Goal: Task Accomplishment & Management: Complete application form

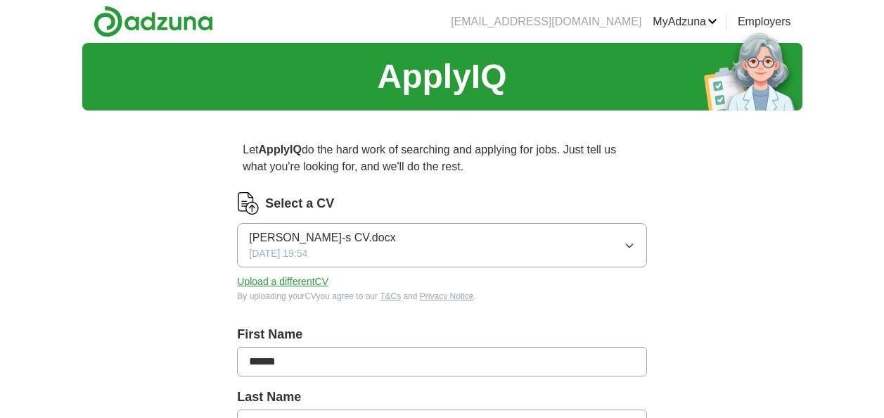
click at [628, 247] on icon "button" at bounding box center [628, 245] width 11 height 11
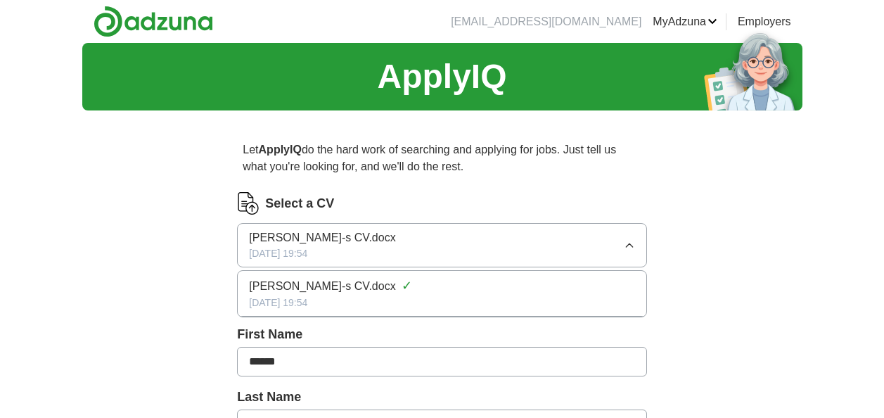
click at [628, 247] on icon "button" at bounding box center [628, 245] width 11 height 11
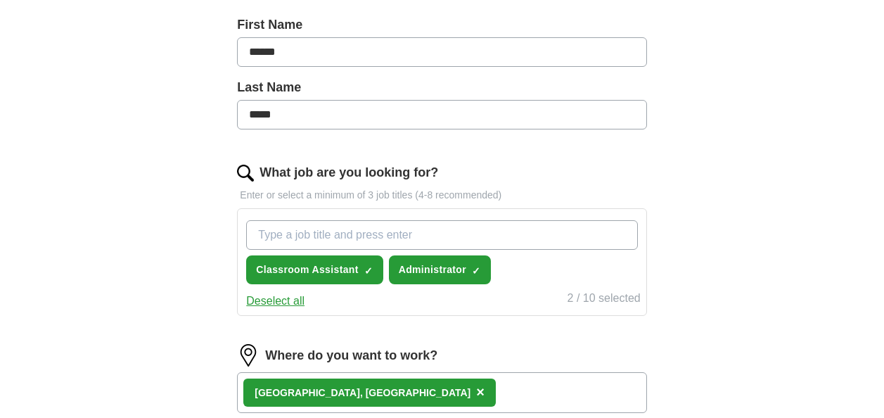
scroll to position [337, 0]
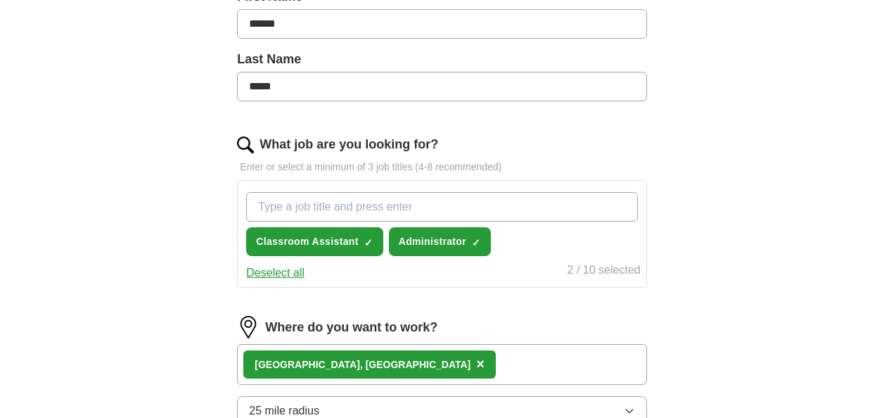
click at [502, 200] on input "What job are you looking for?" at bounding box center [441, 207] width 391 height 30
type input "welfare assistant"
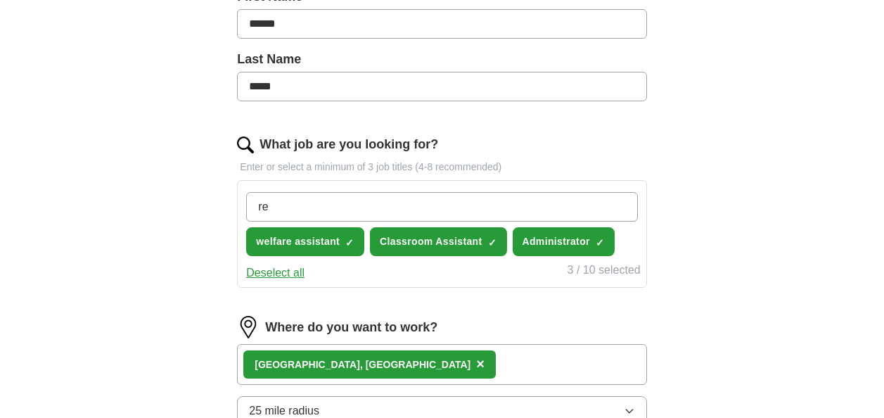
type input "r"
type input "remote working"
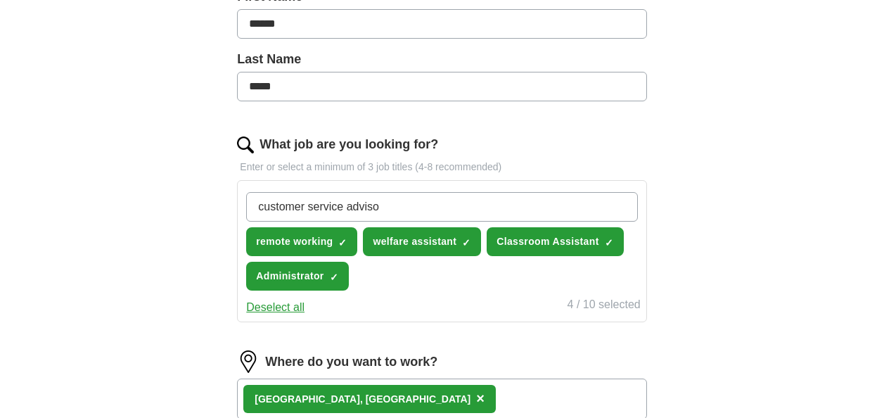
type input "customer service advisor"
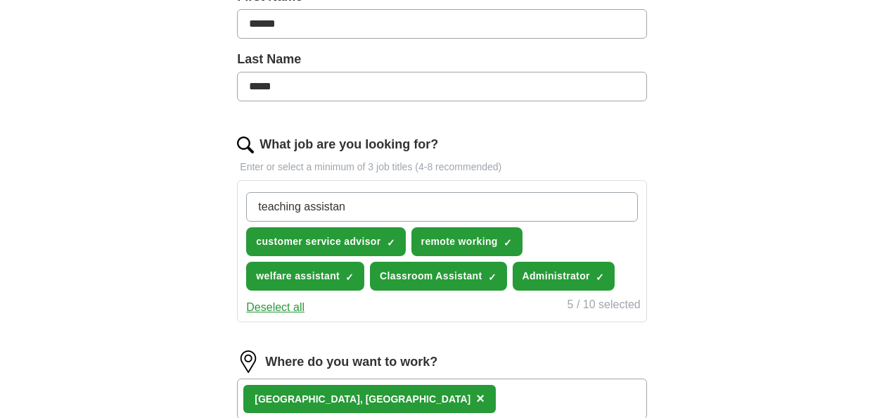
type input "teaching assistant"
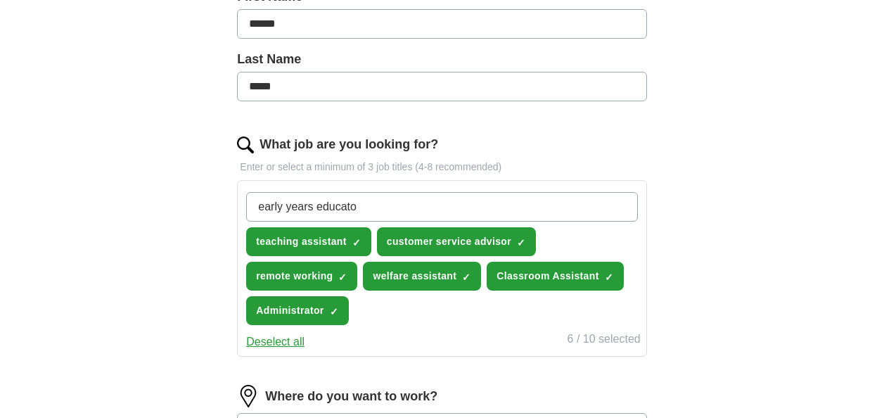
type input "early years educator"
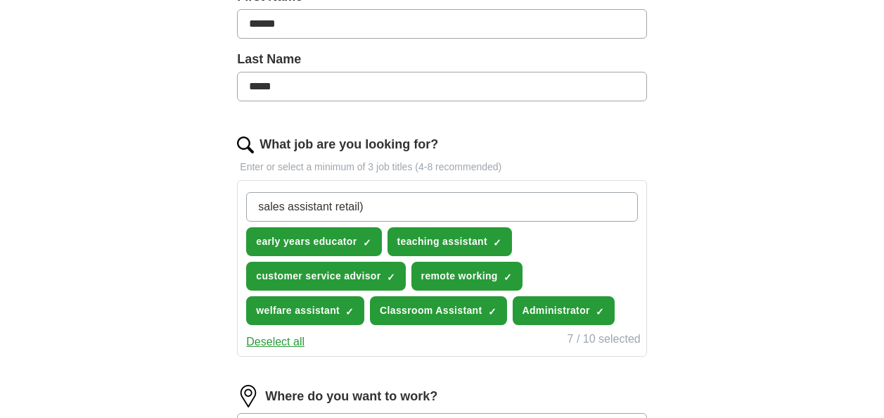
click at [334, 207] on input "sales assistant retail)" at bounding box center [441, 207] width 391 height 30
type input "sales assistant (retail)"
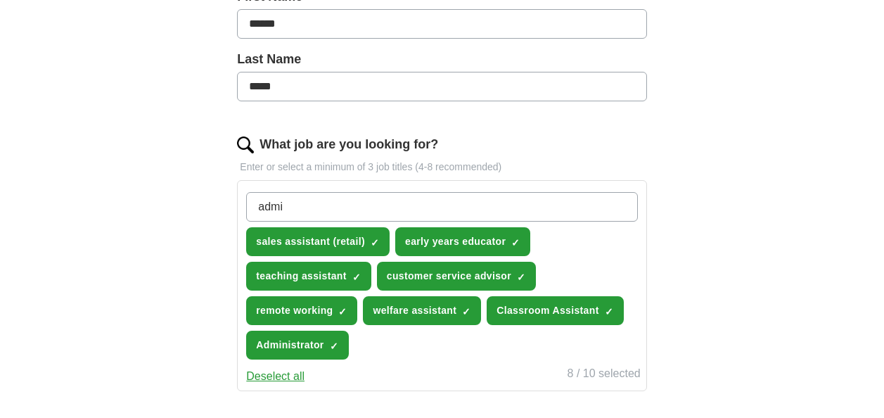
type input "admin"
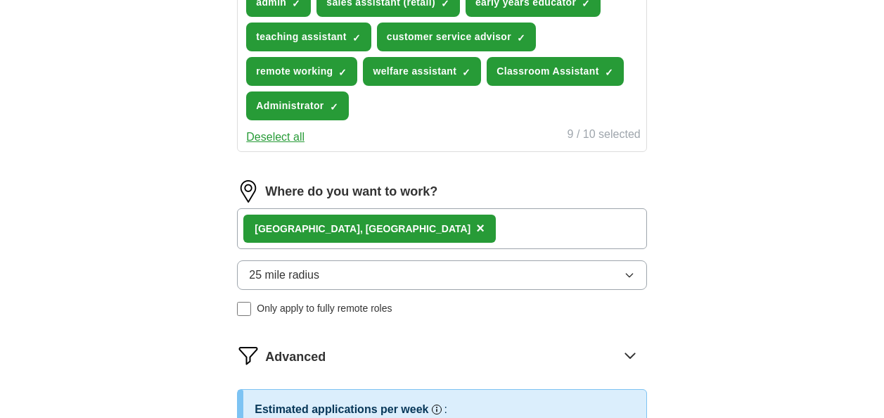
scroll to position [581, 0]
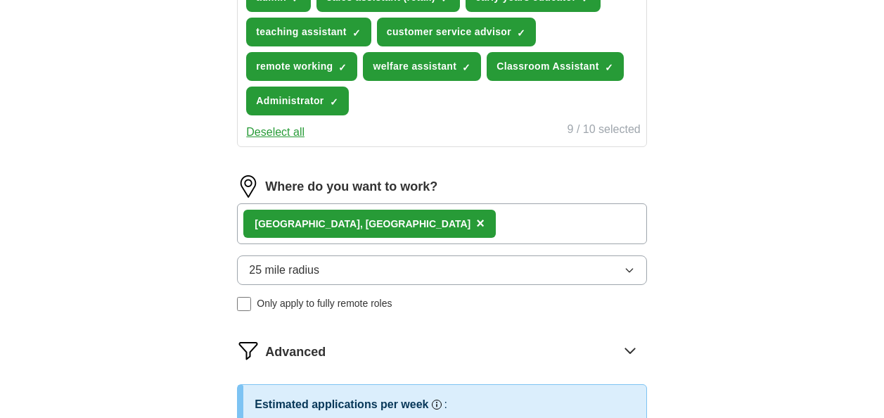
click at [410, 219] on div "[GEOGRAPHIC_DATA], [GEOGRAPHIC_DATA] ×" at bounding box center [441, 223] width 409 height 41
click at [624, 270] on icon "button" at bounding box center [628, 269] width 11 height 11
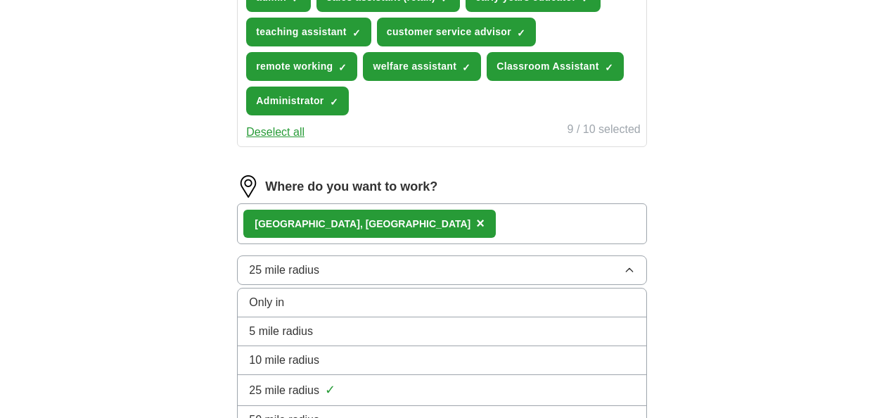
click at [358, 362] on div "10 mile radius" at bounding box center [441, 359] width 385 height 17
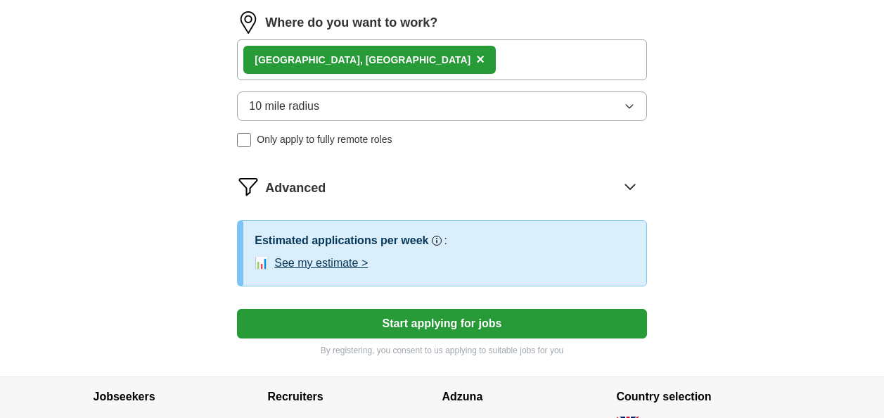
scroll to position [750, 0]
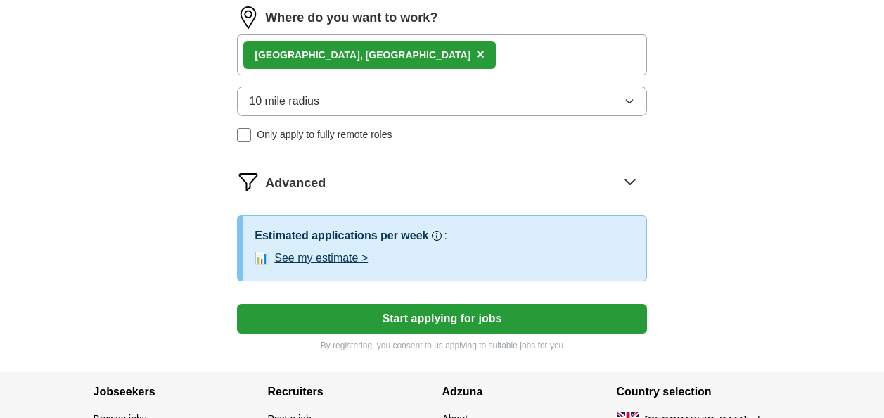
click at [458, 313] on button "Start applying for jobs" at bounding box center [441, 319] width 409 height 30
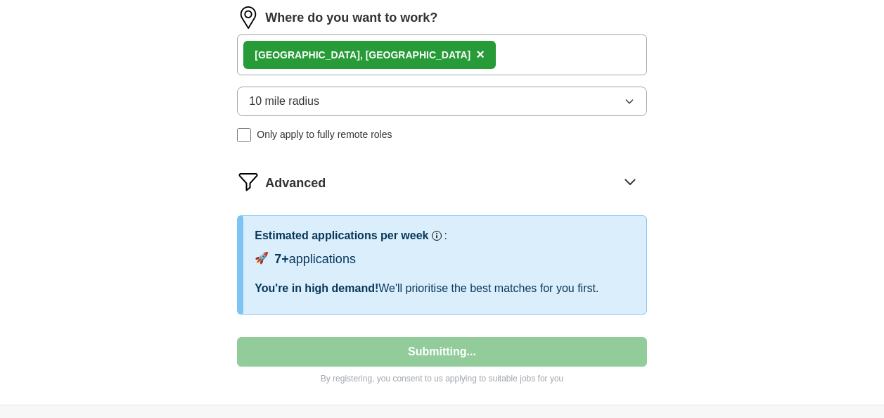
select select "**"
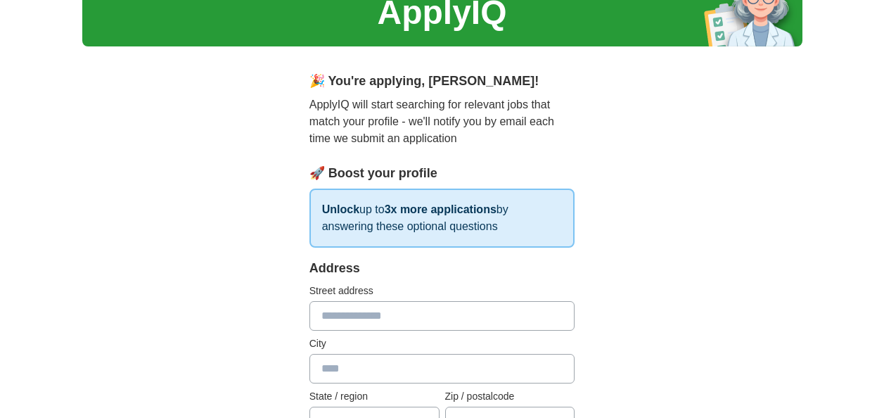
scroll to position [0, 0]
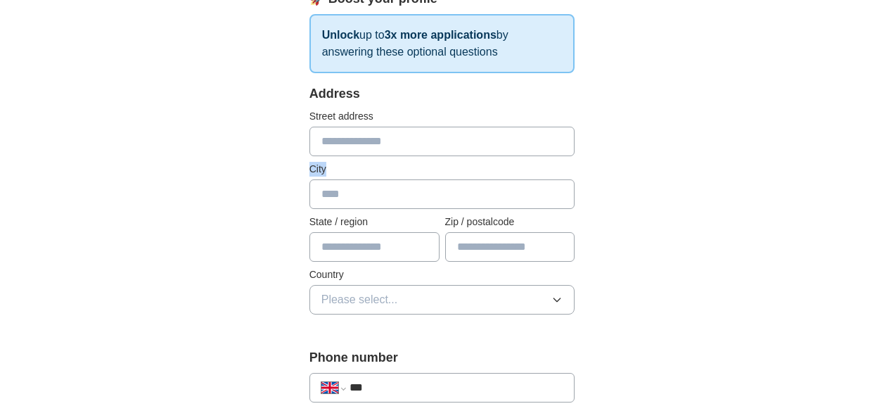
scroll to position [244, 0]
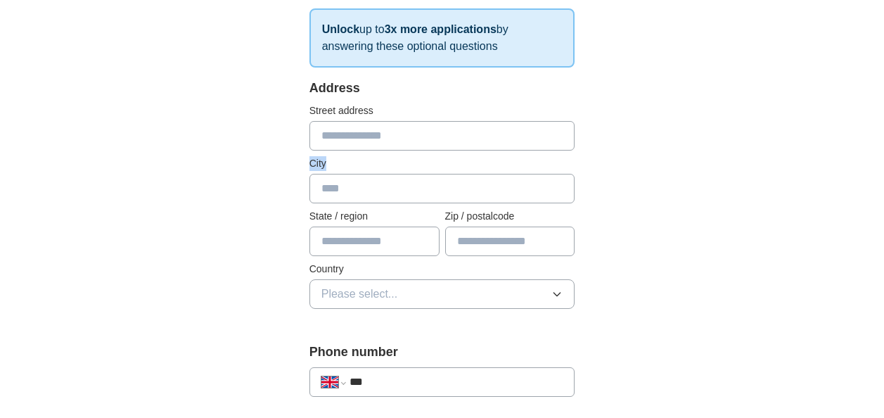
click at [553, 294] on icon "button" at bounding box center [556, 293] width 11 height 11
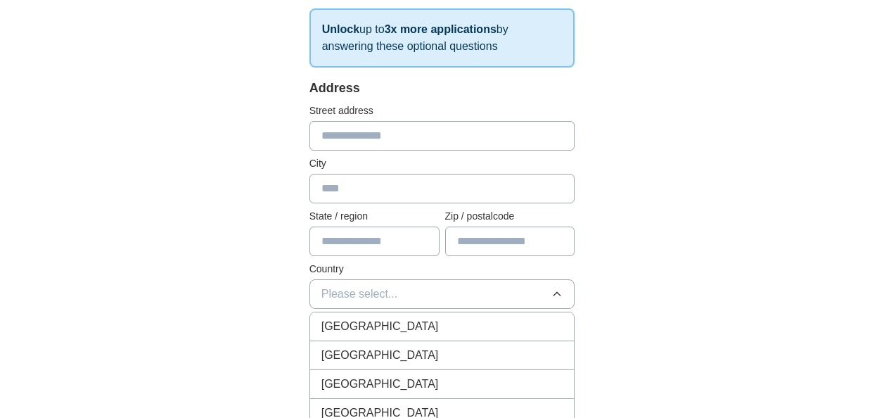
click at [509, 321] on div "[GEOGRAPHIC_DATA]" at bounding box center [442, 326] width 242 height 17
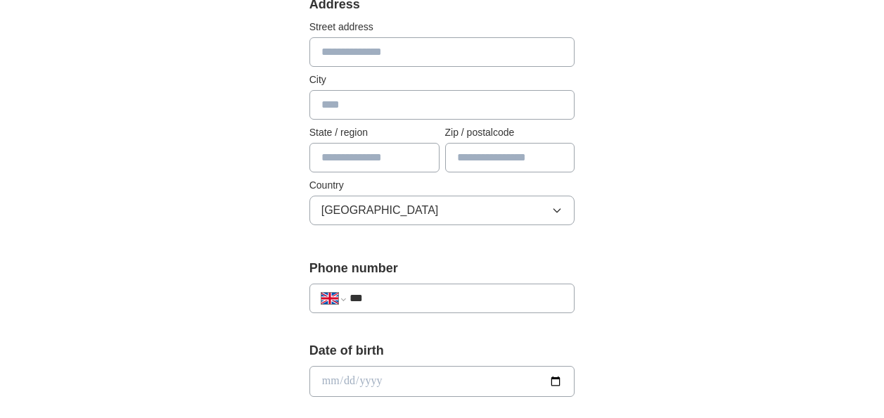
scroll to position [328, 0]
click at [475, 292] on input "***" at bounding box center [456, 297] width 214 height 17
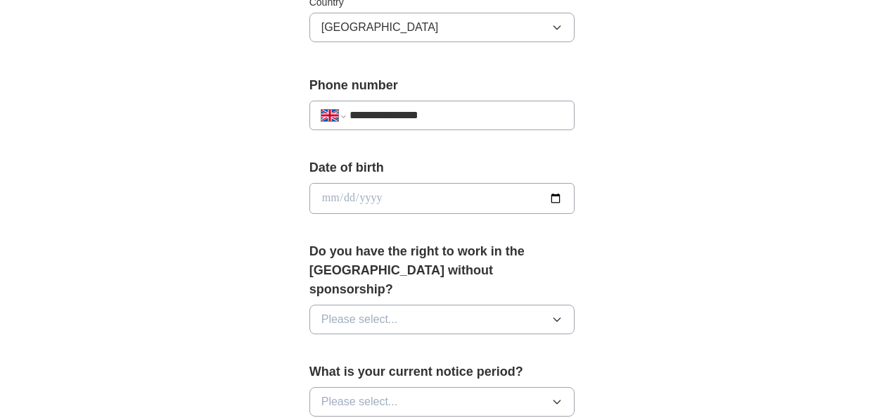
scroll to position [515, 0]
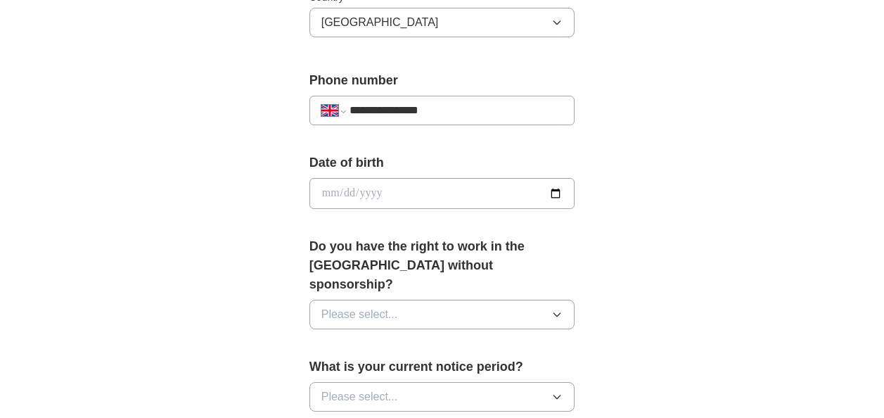
type input "**********"
click at [552, 309] on icon "button" at bounding box center [556, 314] width 11 height 11
click at [498, 338] on div "Yes" at bounding box center [442, 346] width 242 height 17
click at [558, 395] on icon "button" at bounding box center [557, 397] width 6 height 4
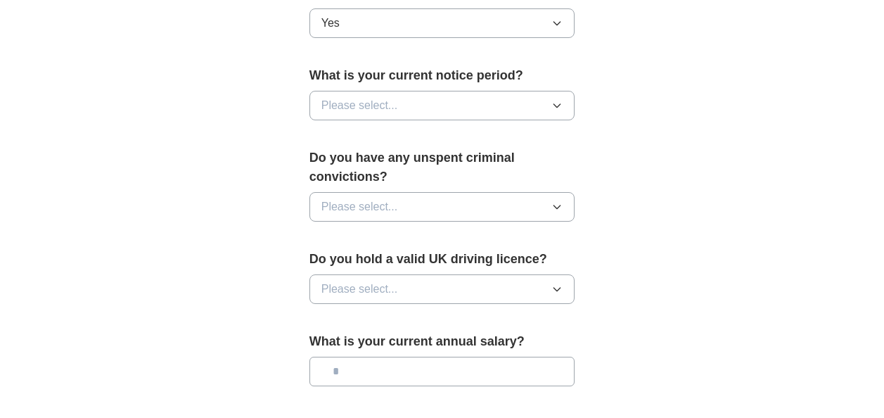
scroll to position [853, 0]
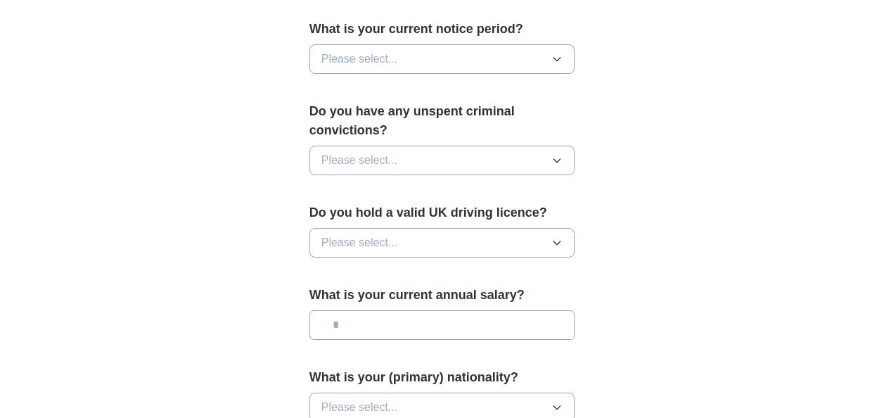
click at [557, 152] on button "Please select..." at bounding box center [442, 161] width 266 height 30
click at [557, 53] on icon "button" at bounding box center [556, 58] width 11 height 11
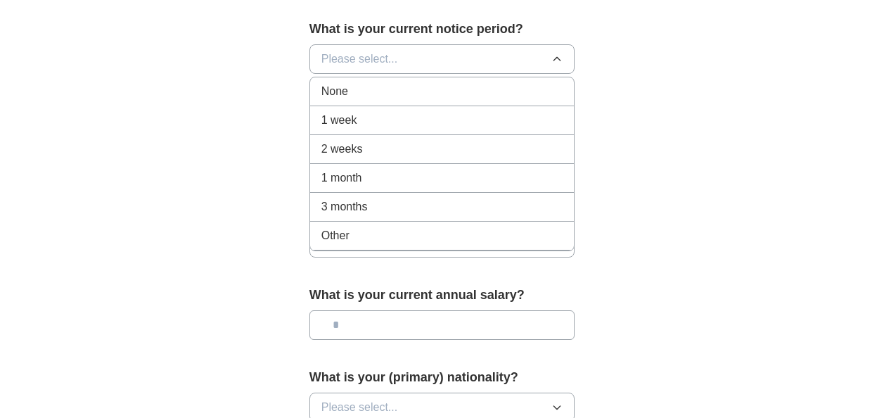
click at [533, 83] on div "None" at bounding box center [442, 91] width 242 height 17
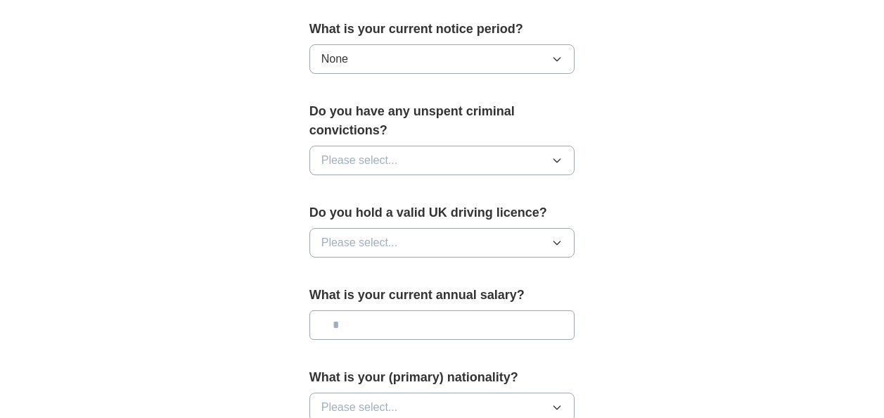
click at [557, 155] on icon "button" at bounding box center [556, 160] width 11 height 11
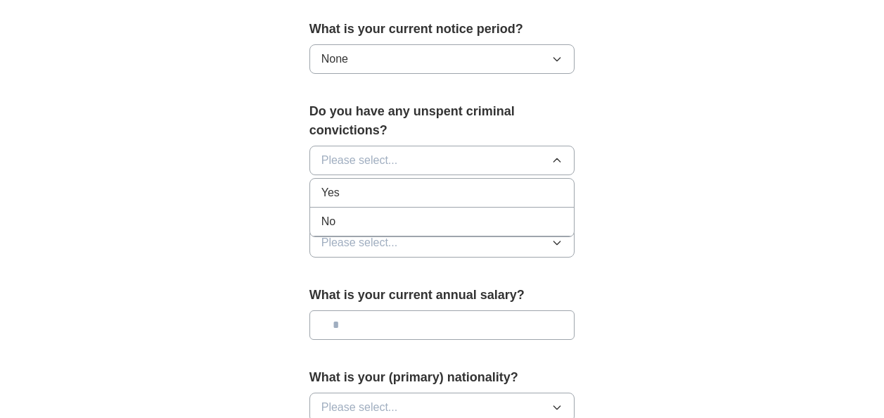
click at [531, 213] on div "No" at bounding box center [442, 221] width 242 height 17
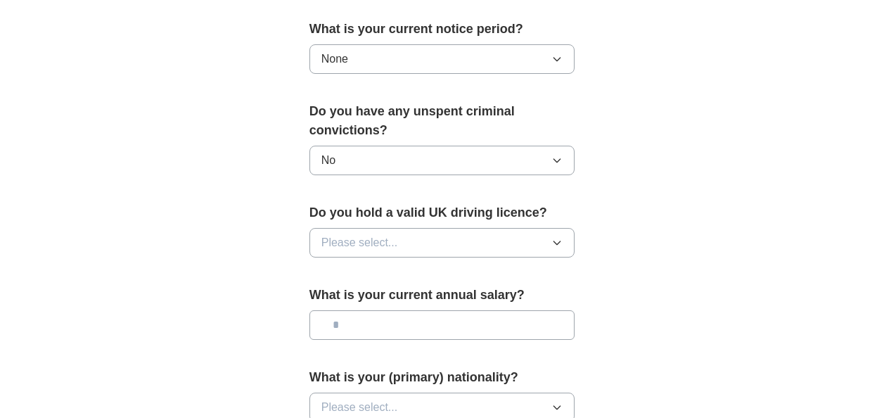
click at [558, 237] on icon "button" at bounding box center [556, 242] width 11 height 11
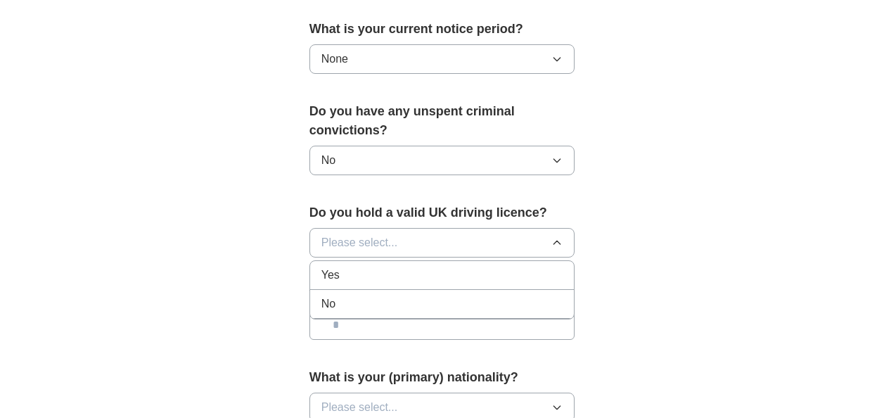
click at [504, 295] on div "No" at bounding box center [442, 303] width 242 height 17
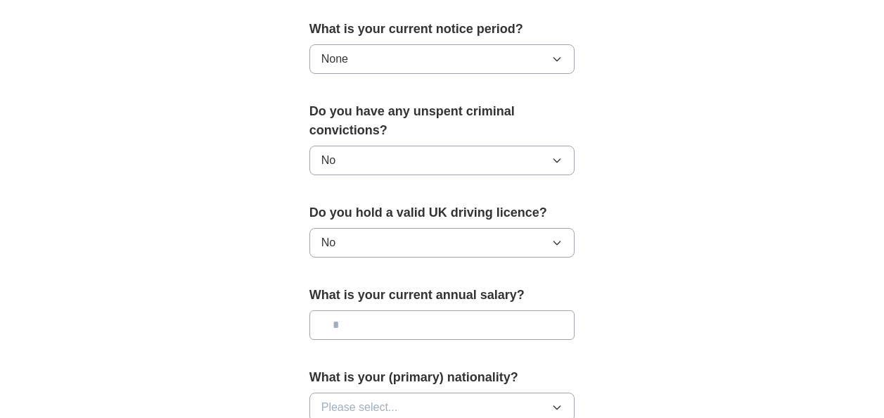
click at [541, 310] on input "text" at bounding box center [442, 325] width 266 height 30
click at [557, 401] on icon "button" at bounding box center [556, 406] width 11 height 11
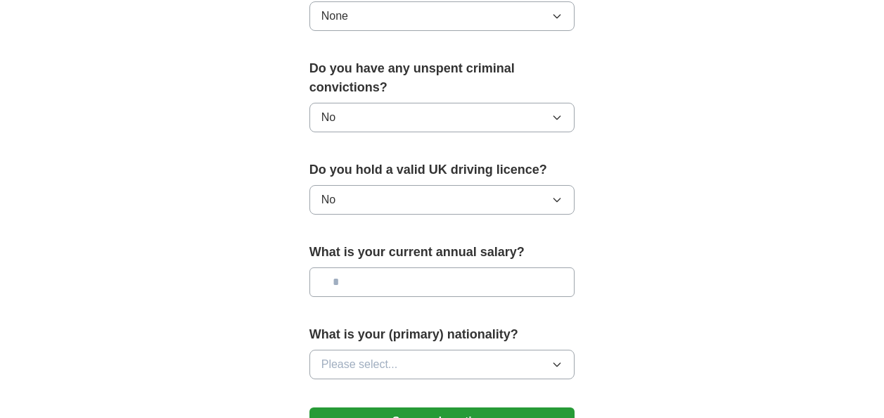
scroll to position [909, 0]
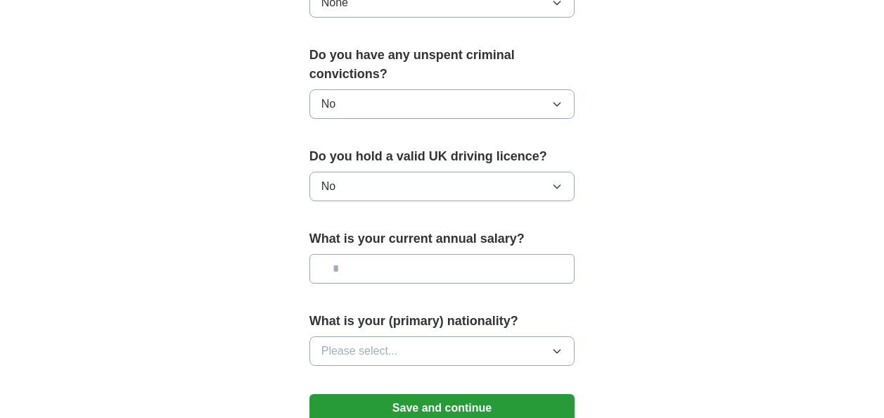
click at [549, 336] on button "Please select..." at bounding box center [442, 351] width 266 height 30
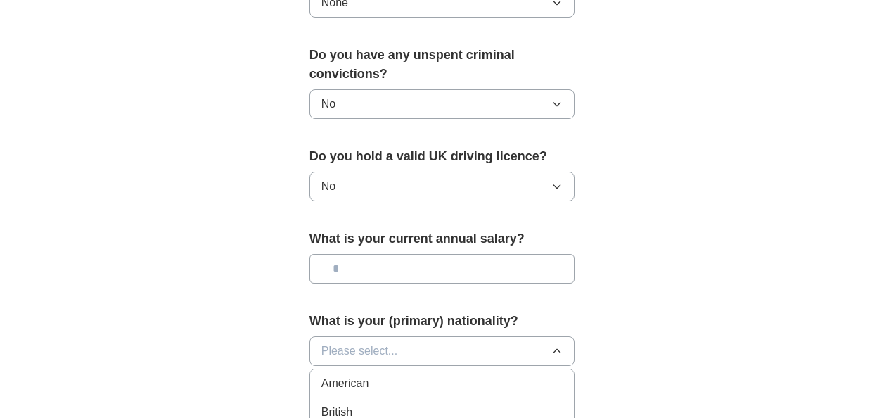
click at [514, 403] on div "British" at bounding box center [442, 411] width 242 height 17
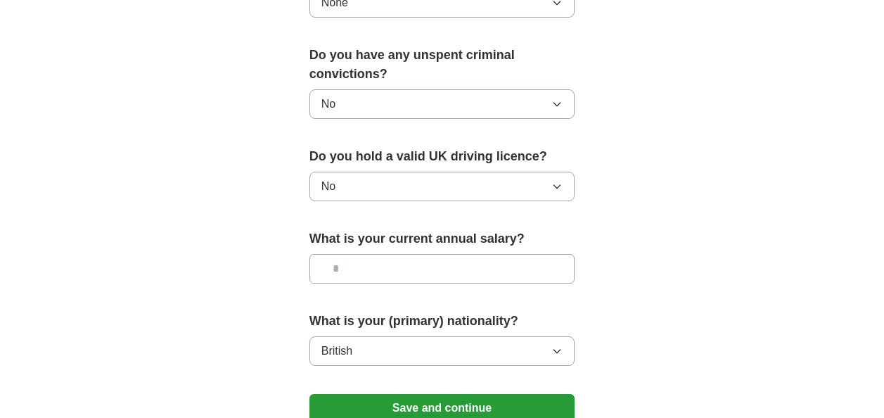
click at [528, 394] on button "Save and continue" at bounding box center [442, 408] width 266 height 28
